Goal: Find specific page/section: Find specific page/section

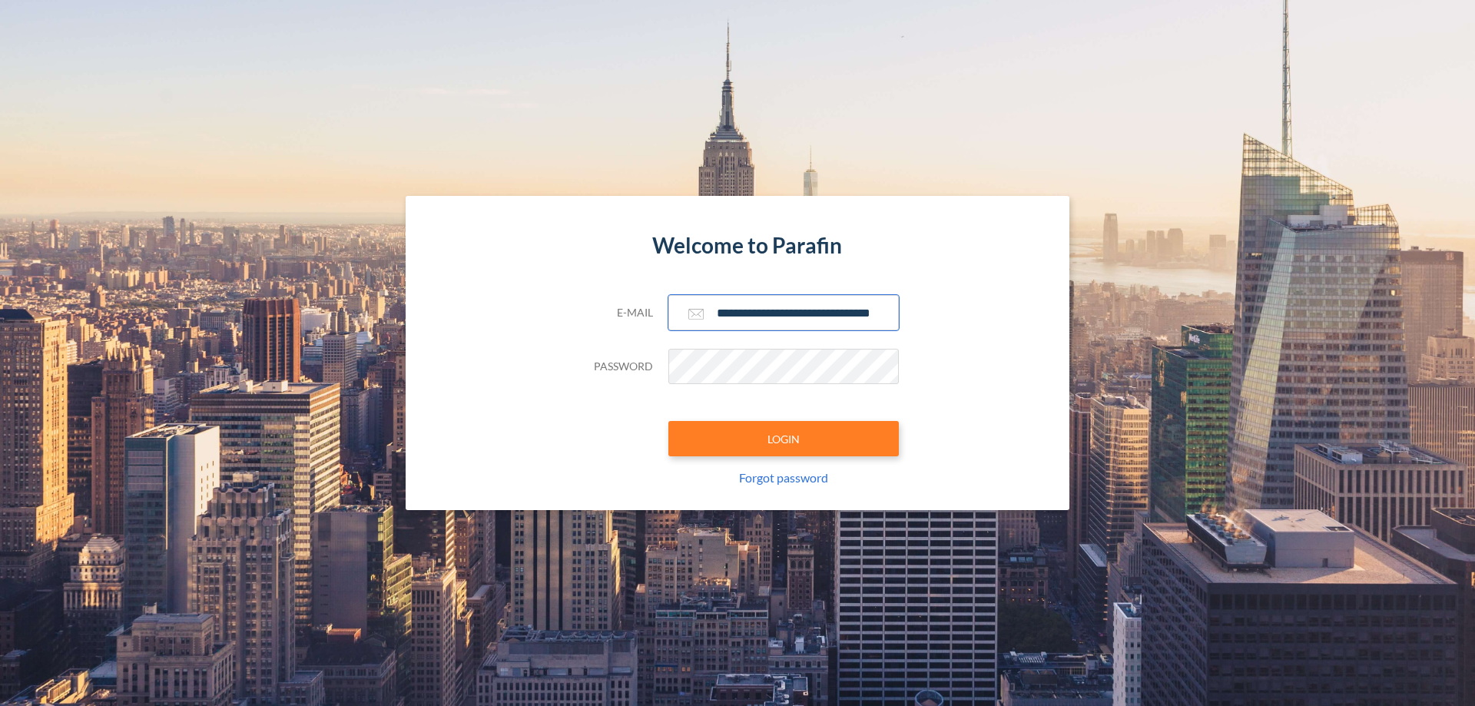
scroll to position [0, 25]
type input "**********"
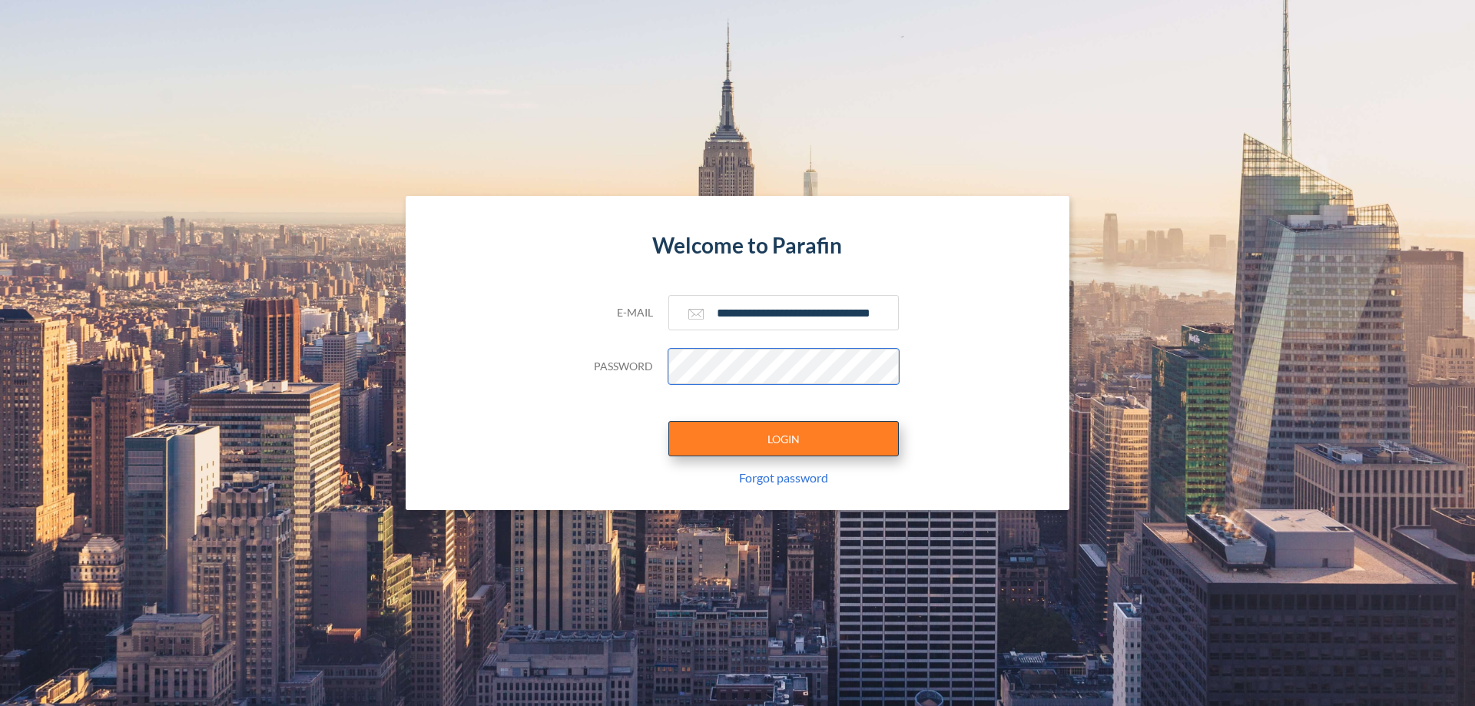
scroll to position [0, 0]
click at [784, 439] on button "LOGIN" at bounding box center [784, 438] width 231 height 35
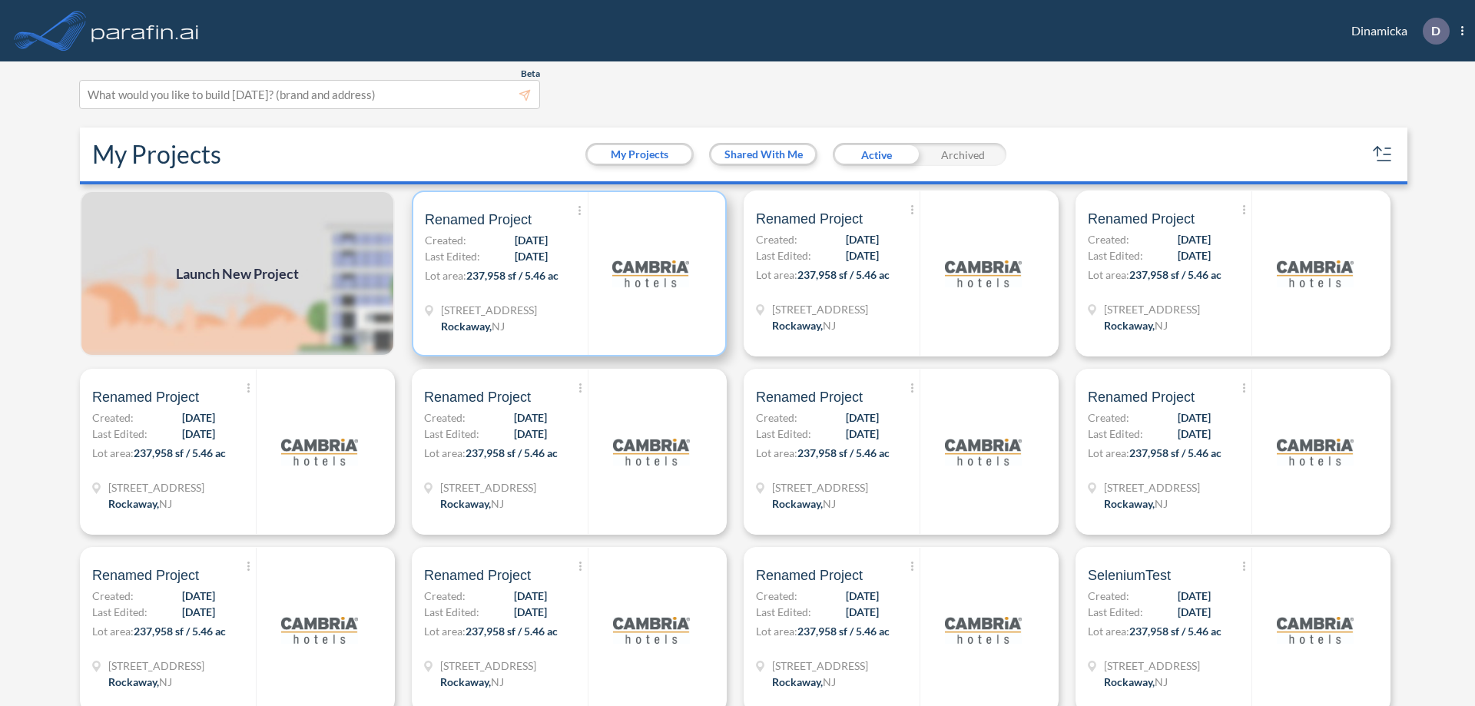
scroll to position [4, 0]
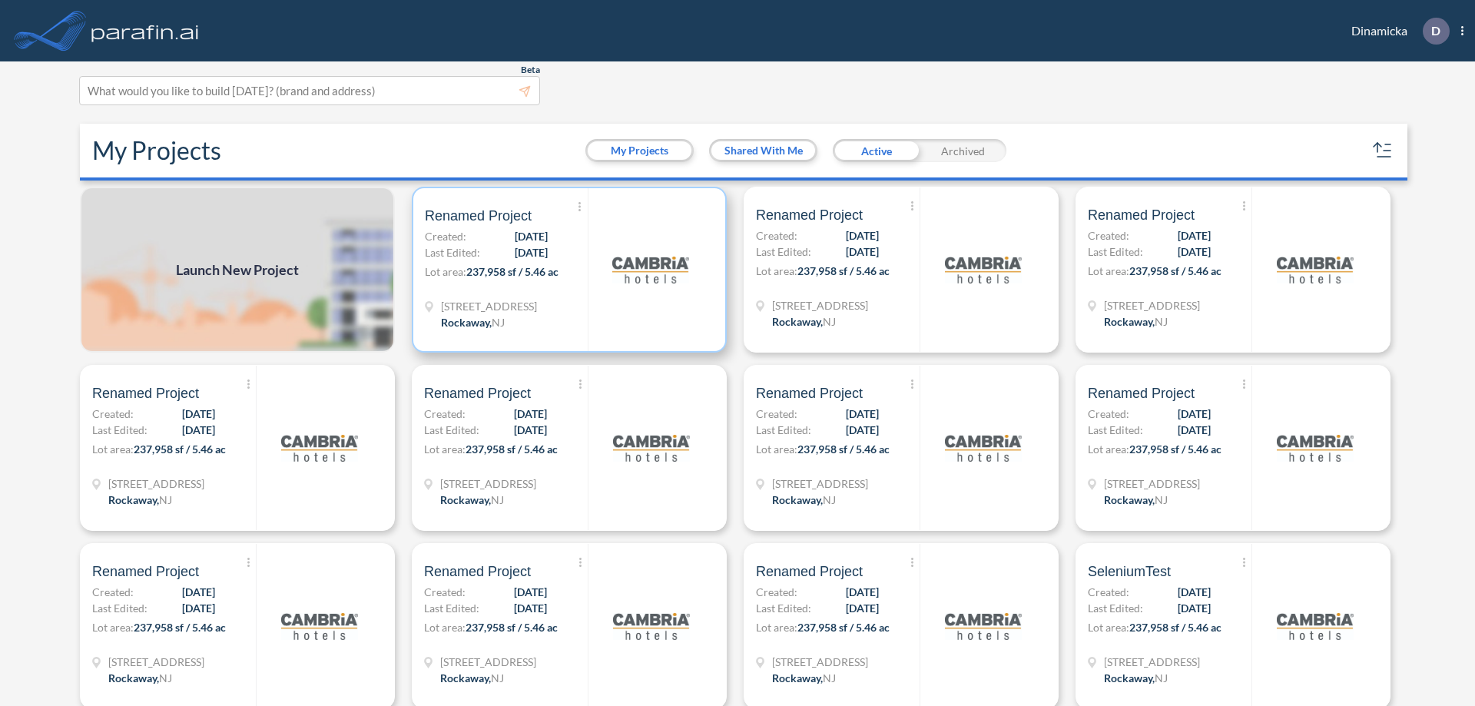
click at [566, 270] on p "Lot area: 237,958 sf / 5.46 ac" at bounding box center [506, 275] width 163 height 22
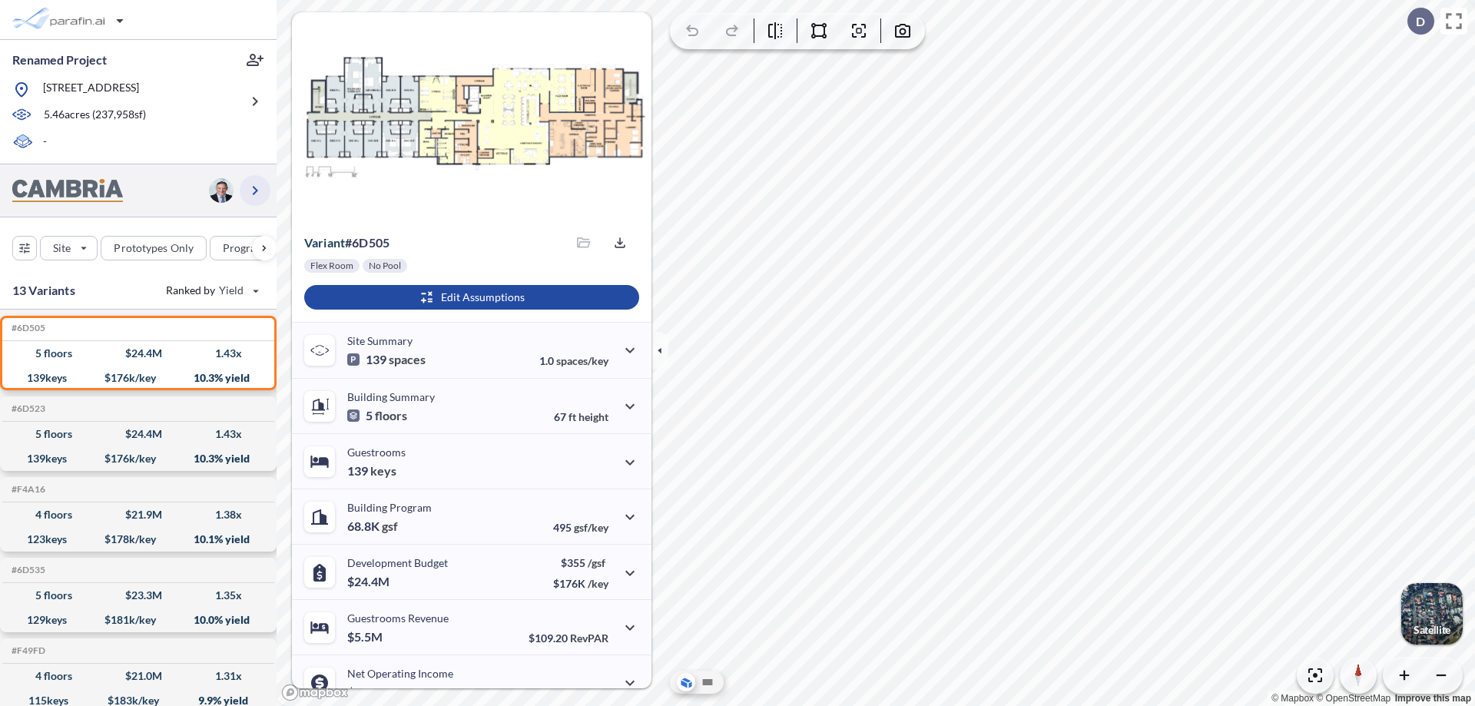
click at [255, 190] on icon "button" at bounding box center [255, 190] width 18 height 18
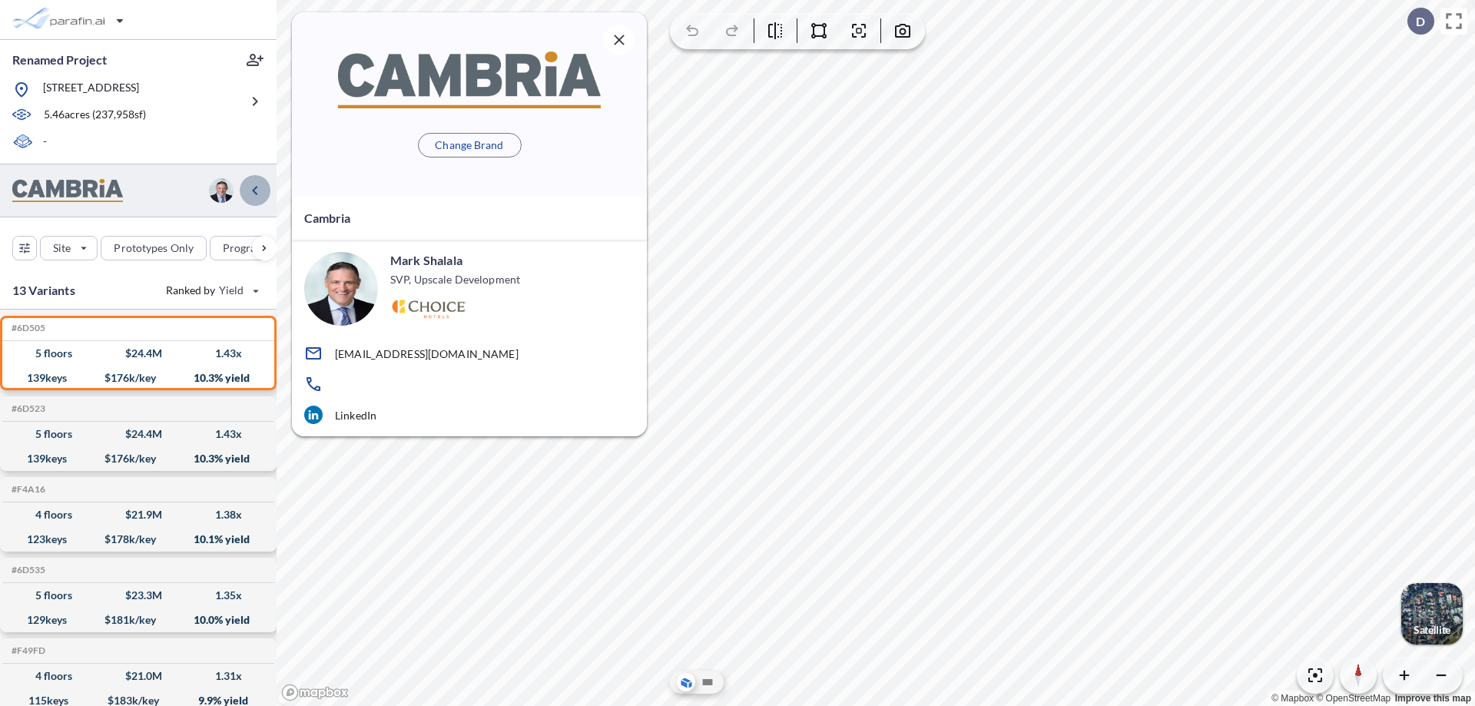
click at [255, 190] on icon "button" at bounding box center [255, 190] width 18 height 18
